Goal: Task Accomplishment & Management: Manage account settings

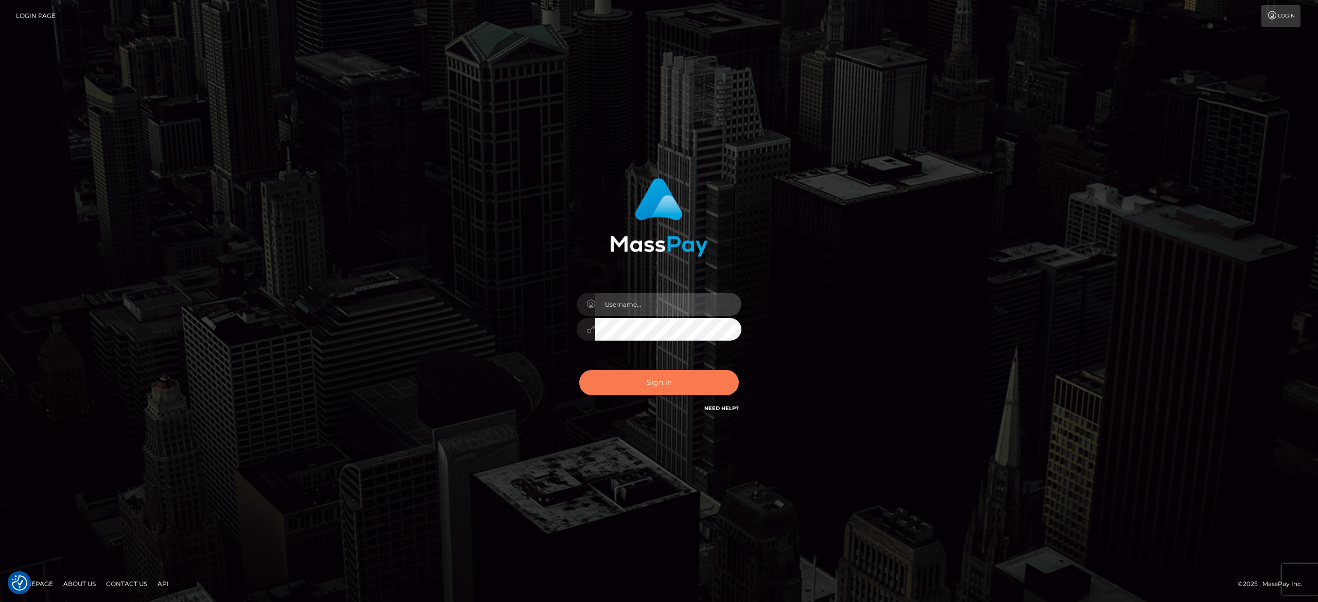
type input "[PERSON_NAME].[PERSON_NAME]"
click at [682, 375] on button "Sign in" at bounding box center [659, 382] width 160 height 25
type input "[PERSON_NAME].[PERSON_NAME]"
click at [630, 368] on div "Sign in Need Help?" at bounding box center [659, 387] width 180 height 46
click at [631, 376] on button "Sign in" at bounding box center [659, 382] width 160 height 25
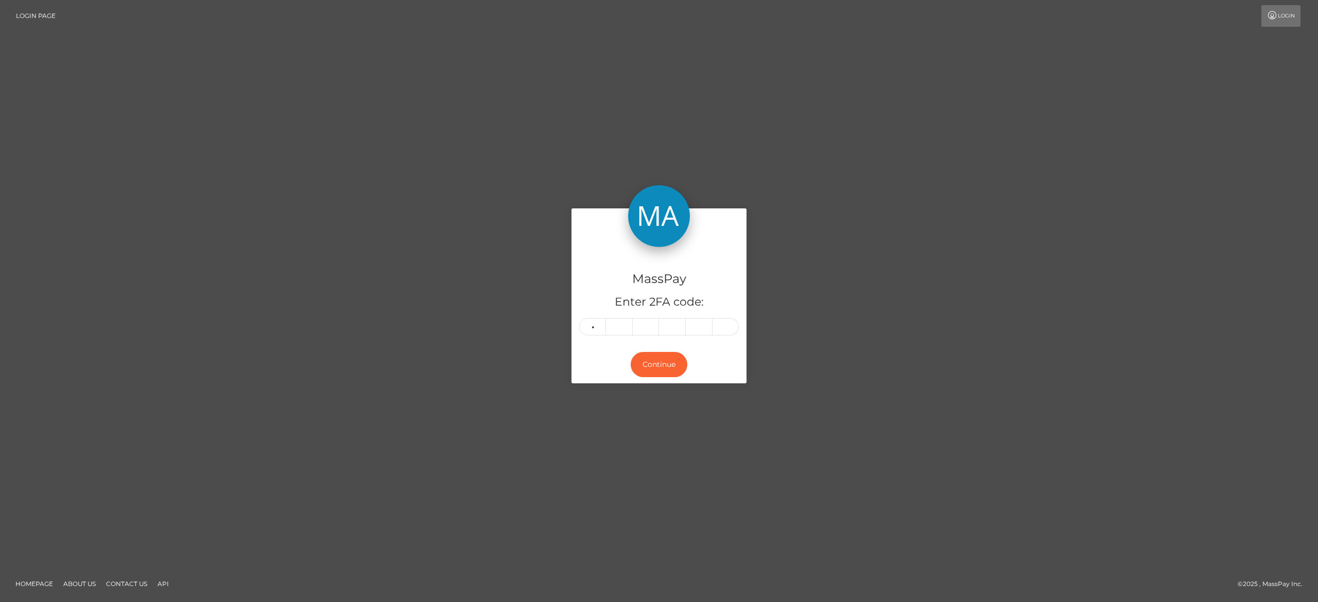
type input "2"
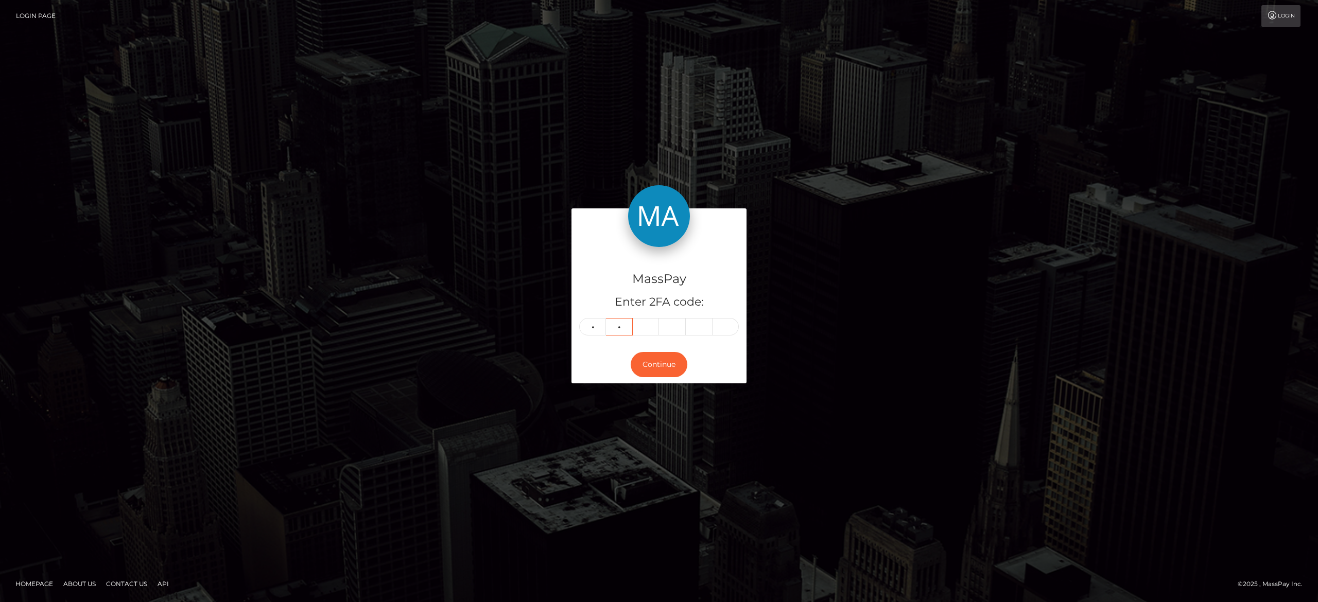
type input "3"
type input "0"
type input "3"
type input "2"
